Goal: Communication & Community: Answer question/provide support

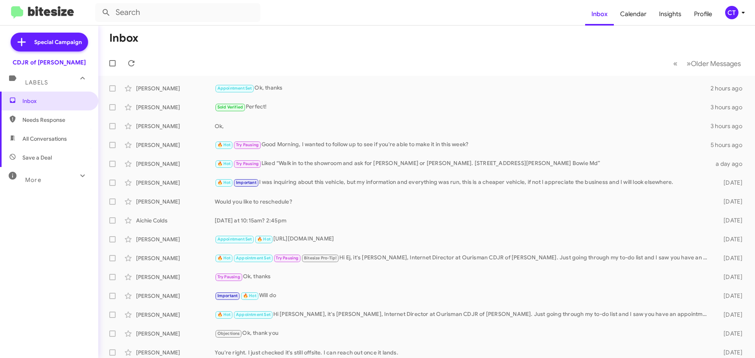
click at [743, 12] on icon at bounding box center [743, 13] width 3 height 2
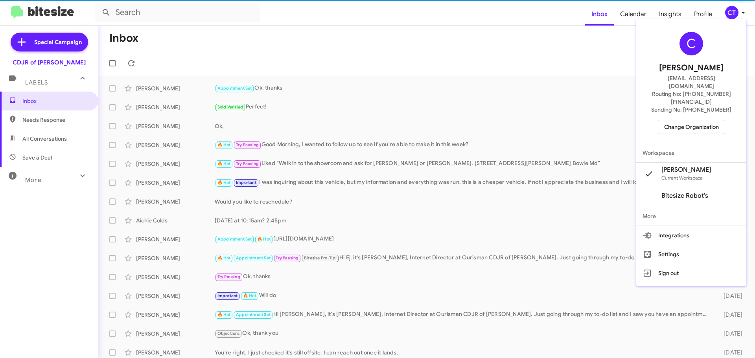
click at [704, 120] on span "Change Organization" at bounding box center [691, 126] width 55 height 13
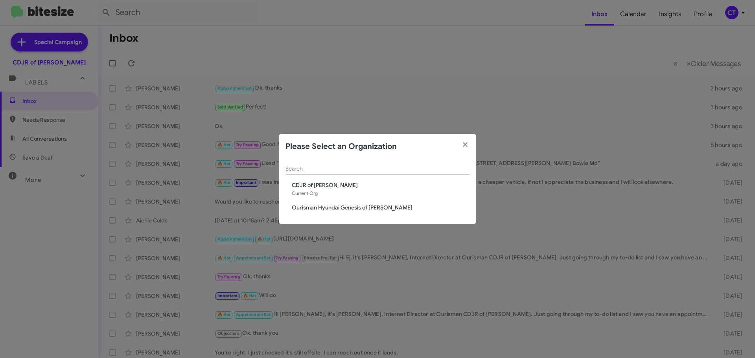
click at [339, 208] on span "Ourisman Hyundai Genesis of Bowie" at bounding box center [381, 208] width 178 height 8
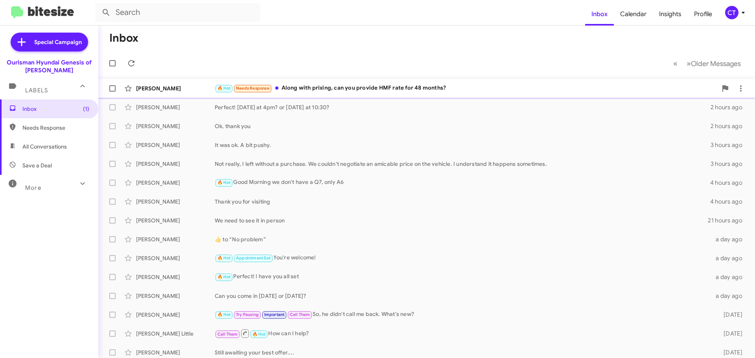
click at [341, 93] on div "🔥 Hot Needs Response Along with prixing, can you provide HMF rate for 48 months?" at bounding box center [466, 88] width 503 height 9
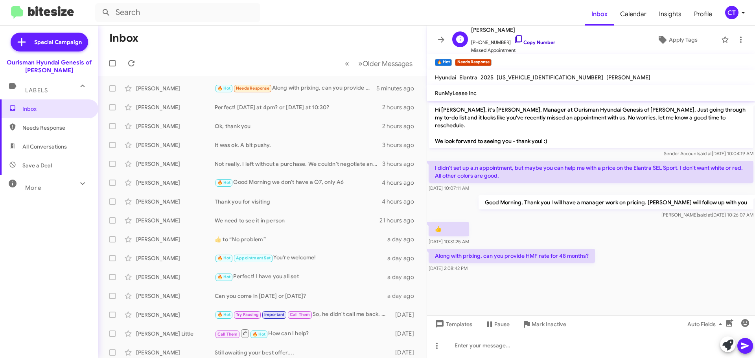
click at [514, 36] on icon at bounding box center [518, 39] width 9 height 9
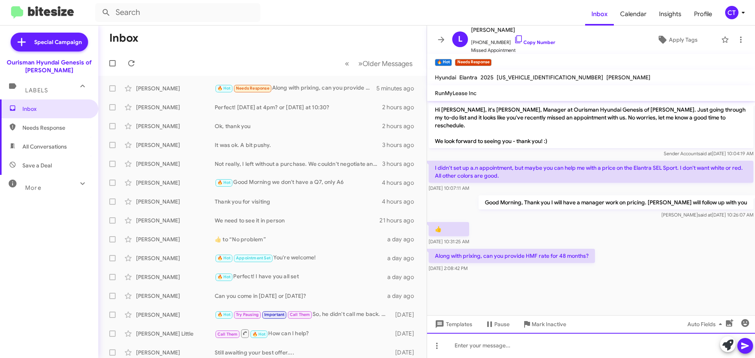
click at [472, 349] on div at bounding box center [591, 345] width 328 height 25
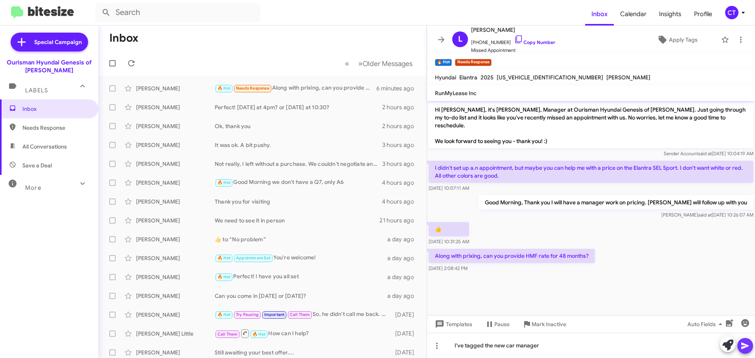
click at [745, 350] on icon at bounding box center [745, 345] width 9 height 9
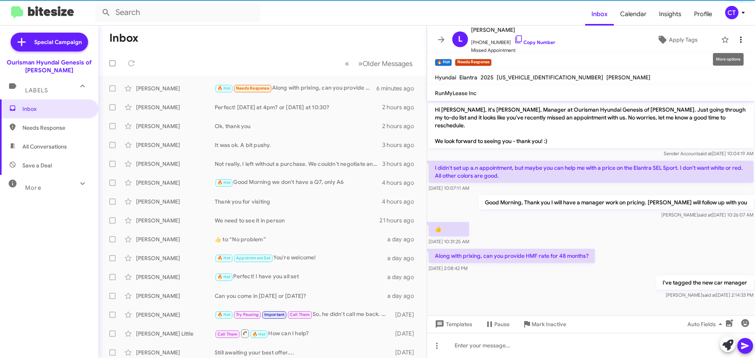
click at [737, 35] on icon at bounding box center [740, 39] width 9 height 9
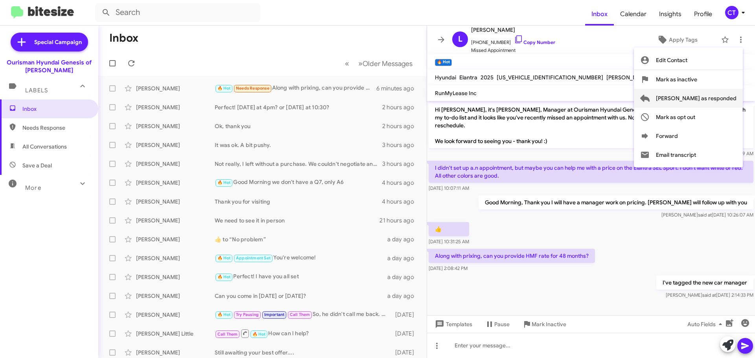
click at [703, 94] on span "Mark as responded" at bounding box center [696, 98] width 81 height 19
